Goal: Check status: Check status

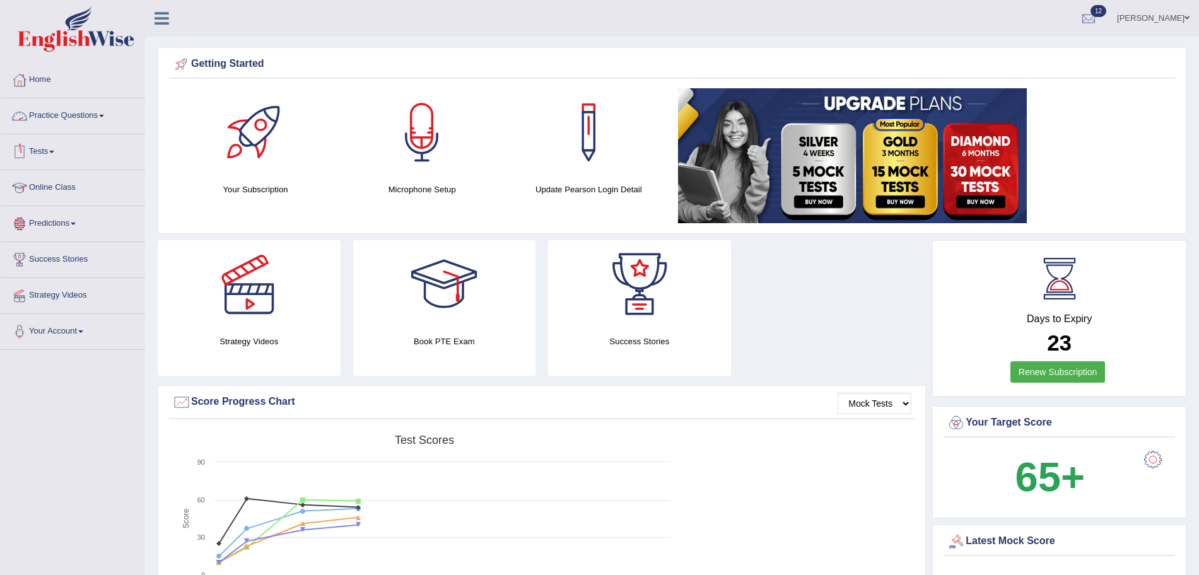
click at [50, 146] on link "Tests" at bounding box center [73, 150] width 144 height 32
click at [38, 224] on link "History" at bounding box center [82, 225] width 118 height 23
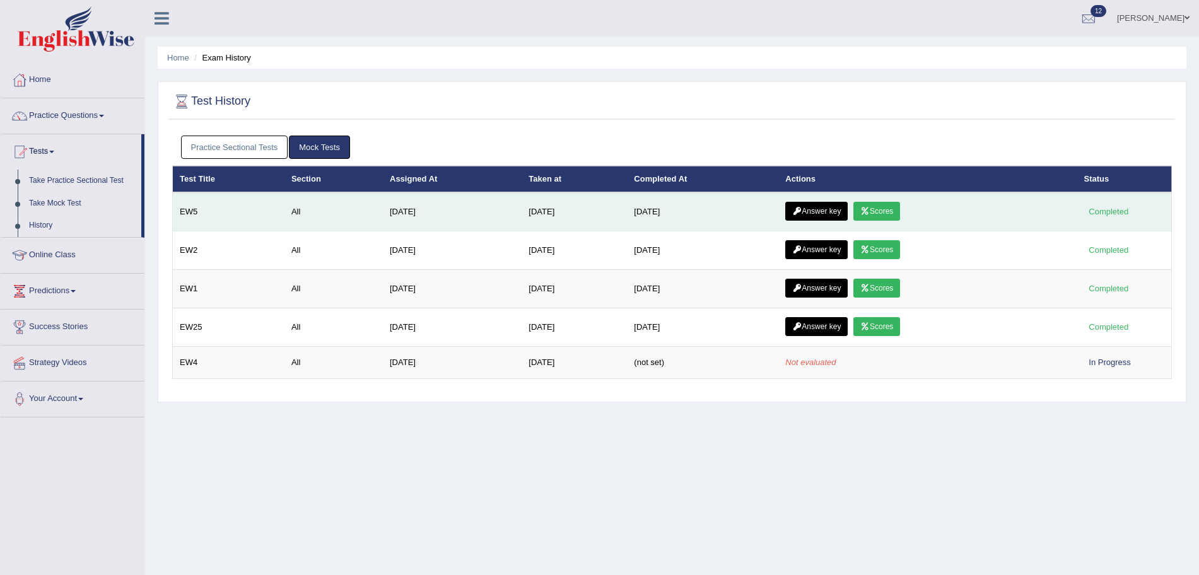
click at [824, 209] on link "Answer key" at bounding box center [816, 211] width 62 height 19
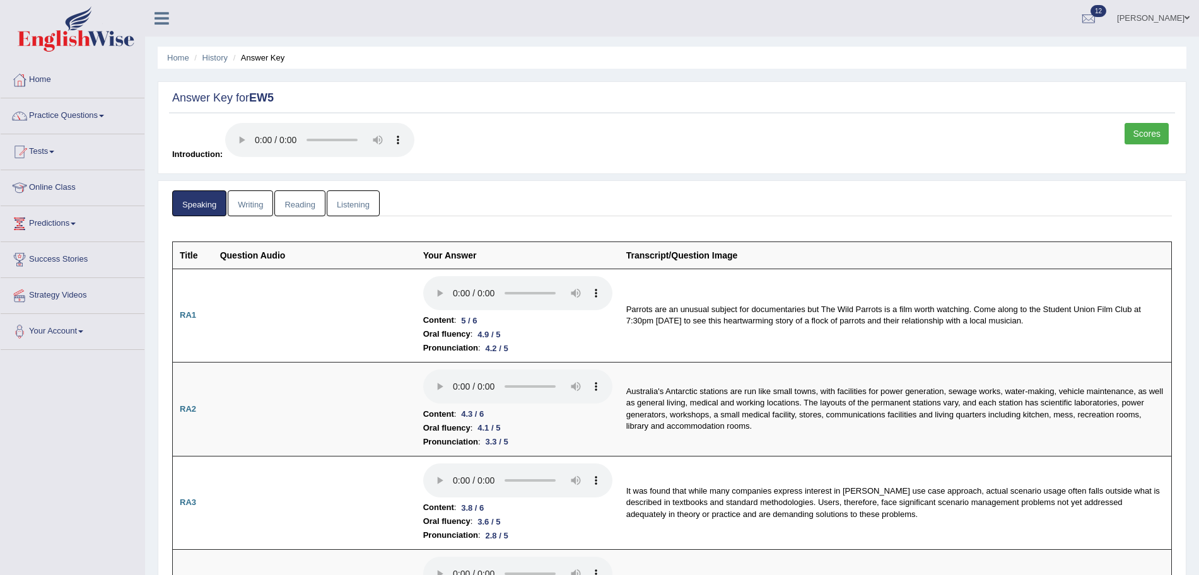
click at [355, 197] on link "Listening" at bounding box center [353, 203] width 53 height 26
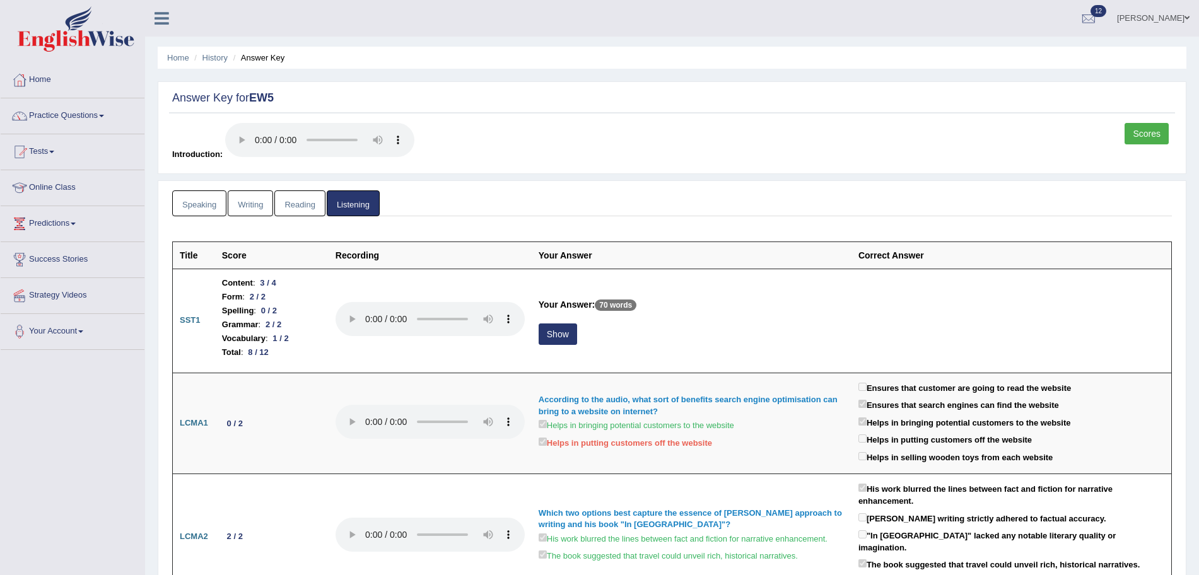
click at [1141, 127] on link "Scores" at bounding box center [1146, 133] width 44 height 21
